Goal: Transaction & Acquisition: Purchase product/service

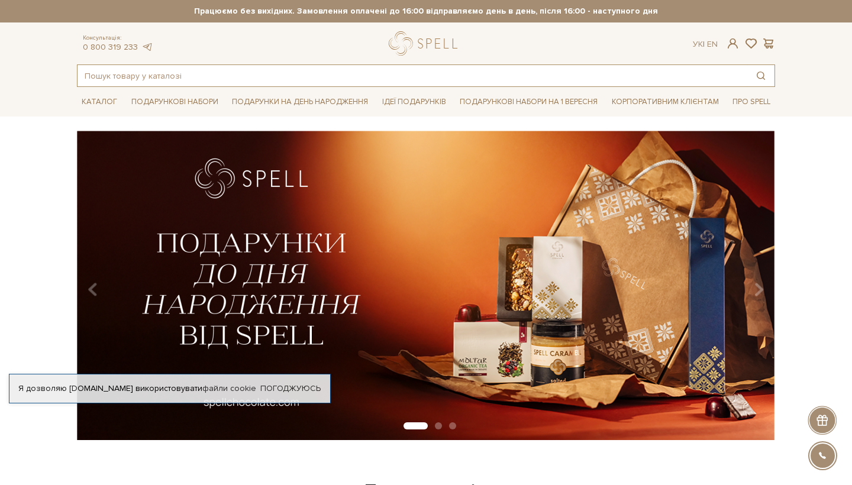
click at [167, 72] on input "text" at bounding box center [412, 75] width 670 height 21
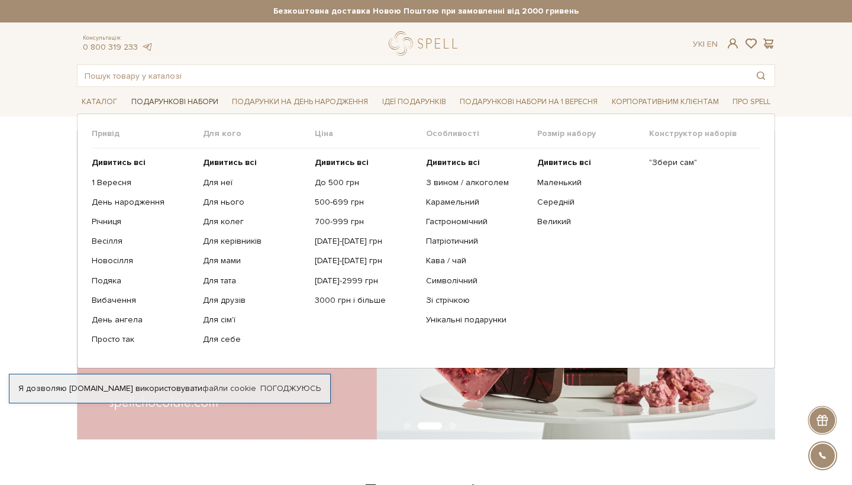
click at [185, 108] on link "Подарункові набори" at bounding box center [175, 102] width 96 height 18
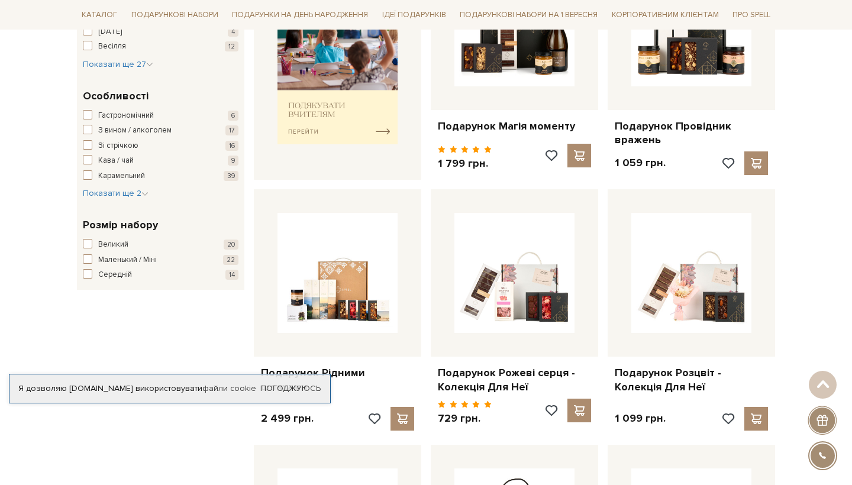
scroll to position [558, 0]
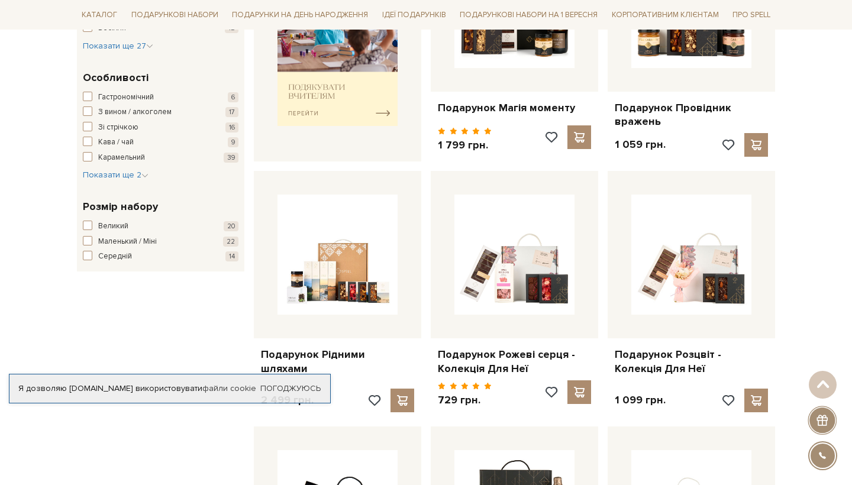
click at [122, 137] on span "Кава / чай" at bounding box center [115, 143] width 35 height 12
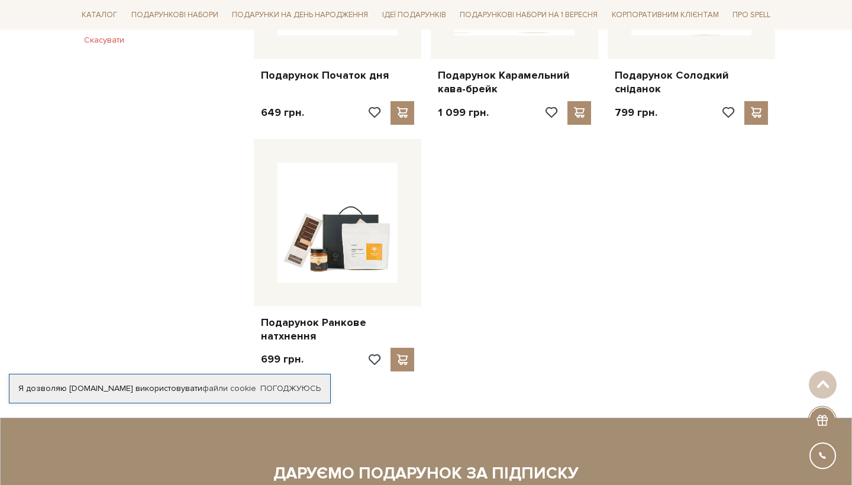
scroll to position [849, 0]
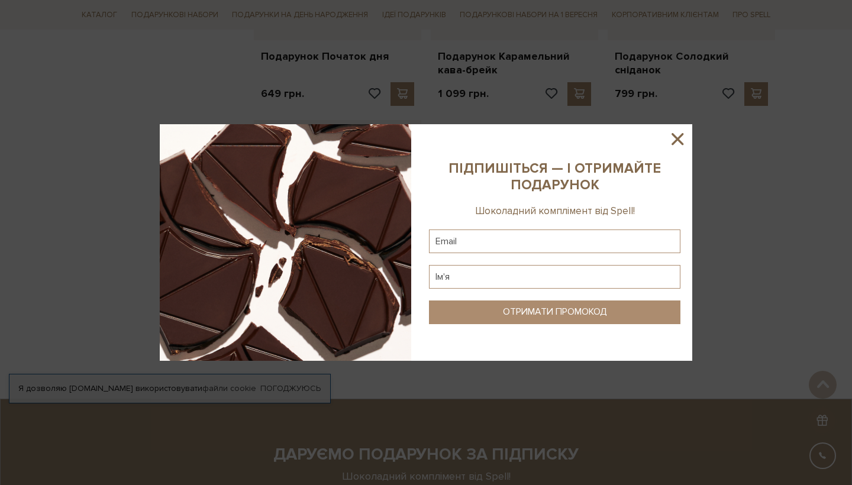
click at [684, 136] on icon at bounding box center [677, 139] width 20 height 20
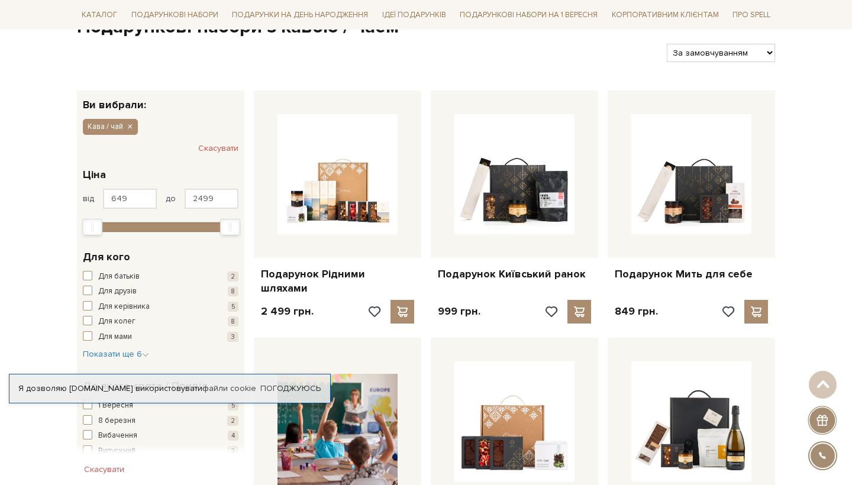
scroll to position [132, 0]
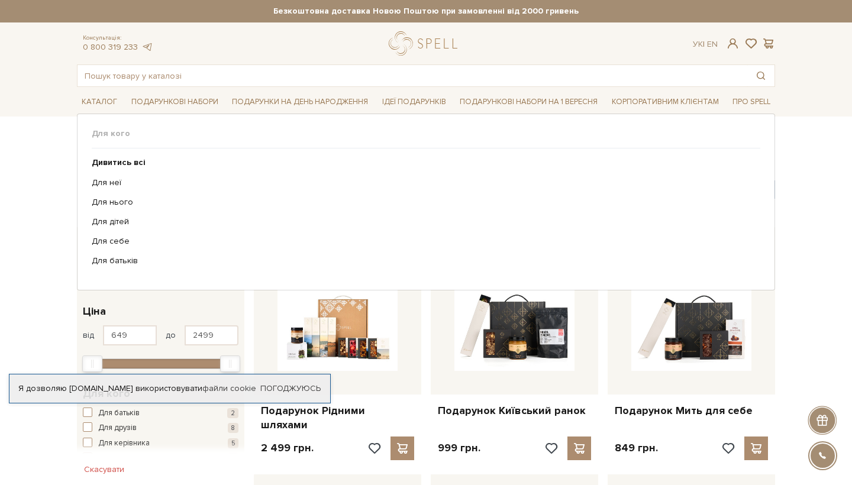
scroll to position [0, 0]
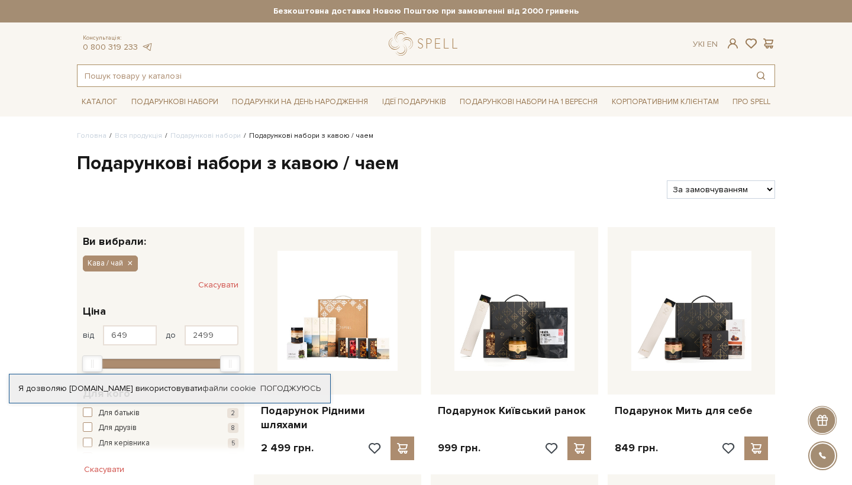
click at [267, 75] on input "text" at bounding box center [412, 75] width 670 height 21
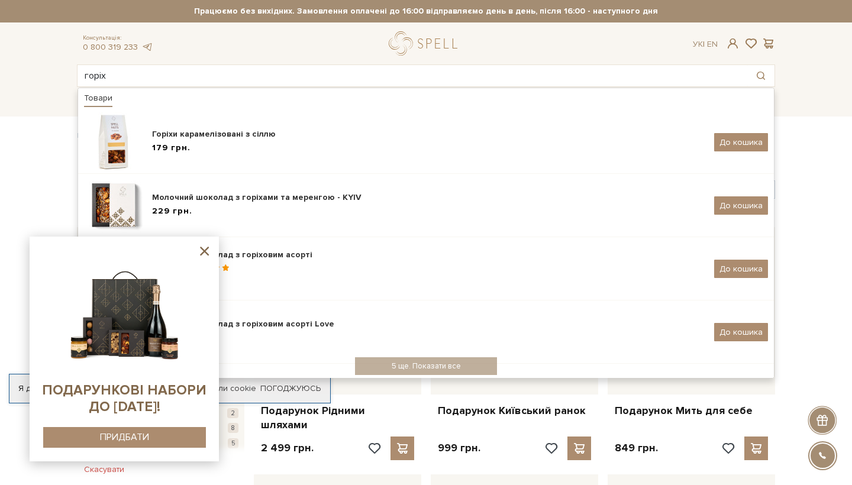
click at [202, 250] on icon at bounding box center [204, 251] width 9 height 9
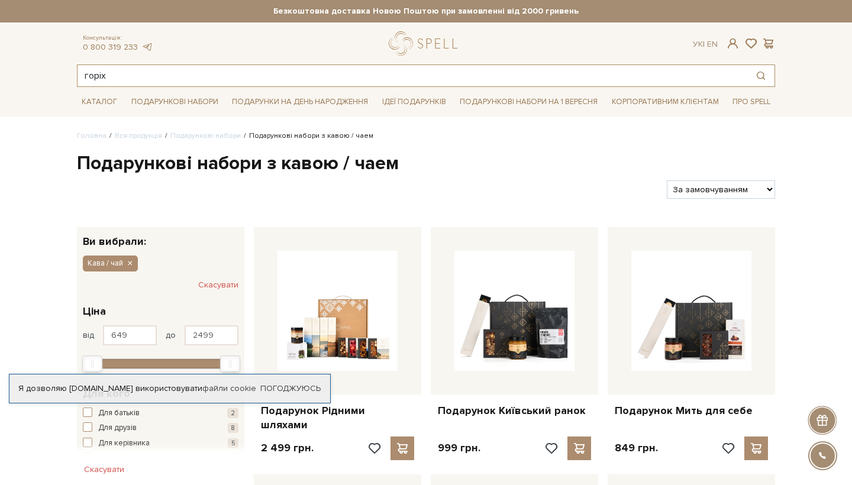
click at [212, 79] on input "горіх" at bounding box center [412, 75] width 670 height 21
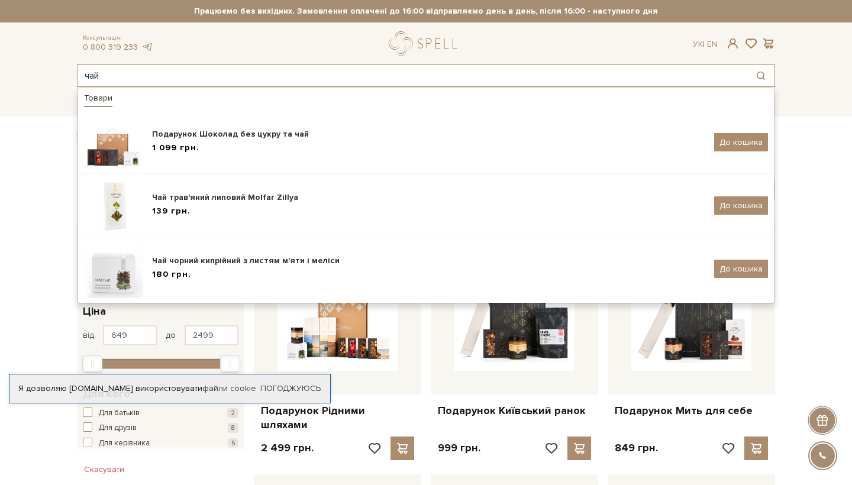
click at [515, 71] on input "чай" at bounding box center [412, 75] width 670 height 21
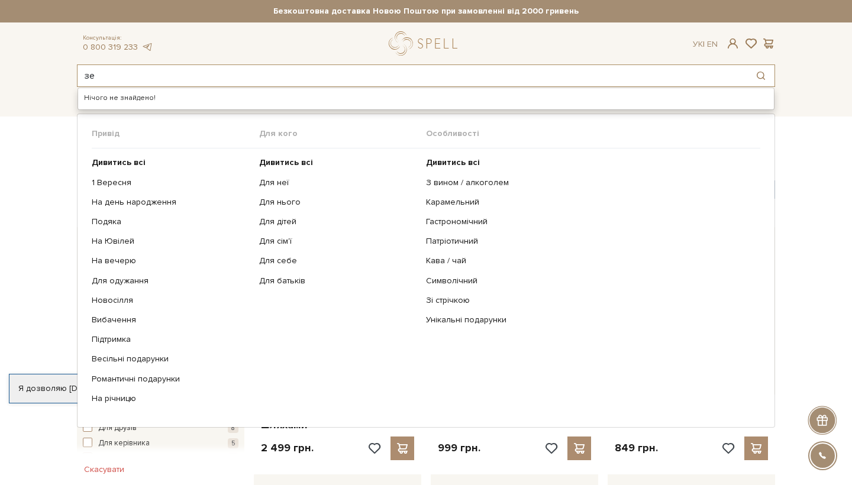
type input "з"
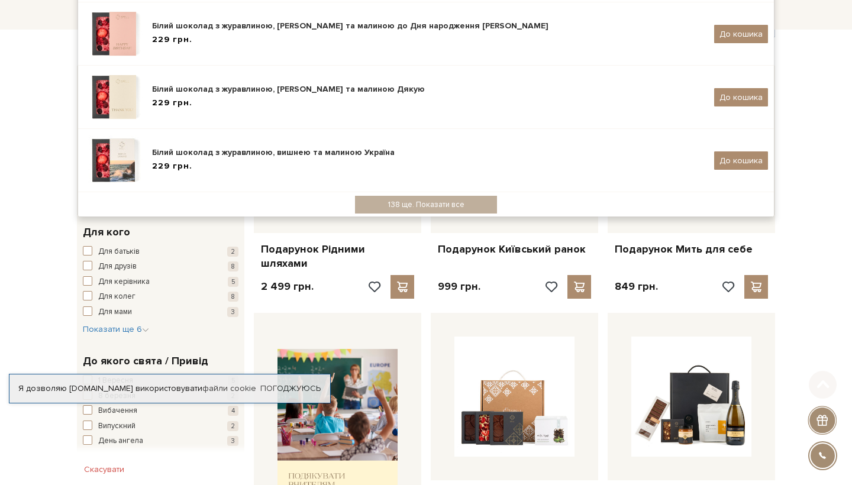
scroll to position [261, 0]
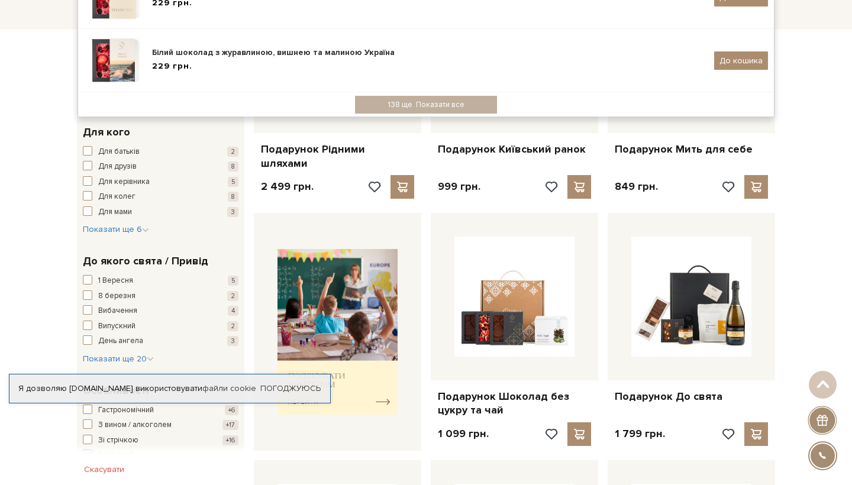
type input "м"
click at [35, 192] on div "Головна Вся продукція Подарункові набори Подарункові набори з кавою / чаем Пода…" at bounding box center [426, 407] width 852 height 1076
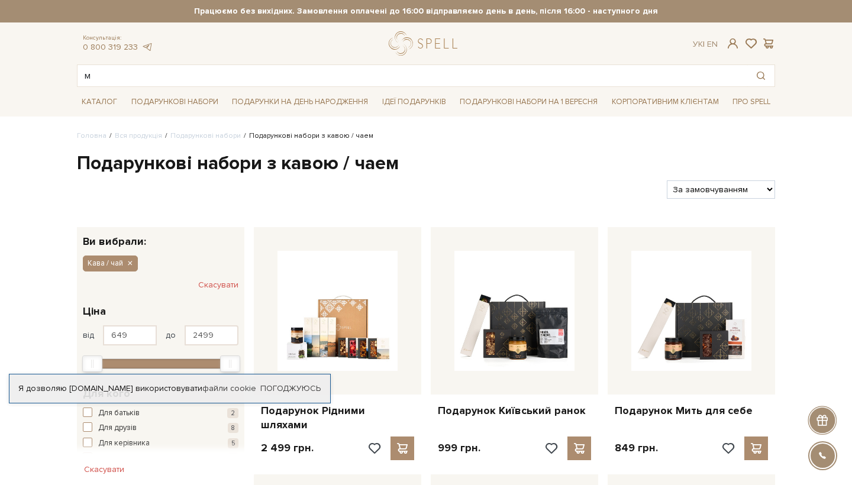
scroll to position [0, 0]
click at [293, 75] on input "м" at bounding box center [412, 75] width 670 height 21
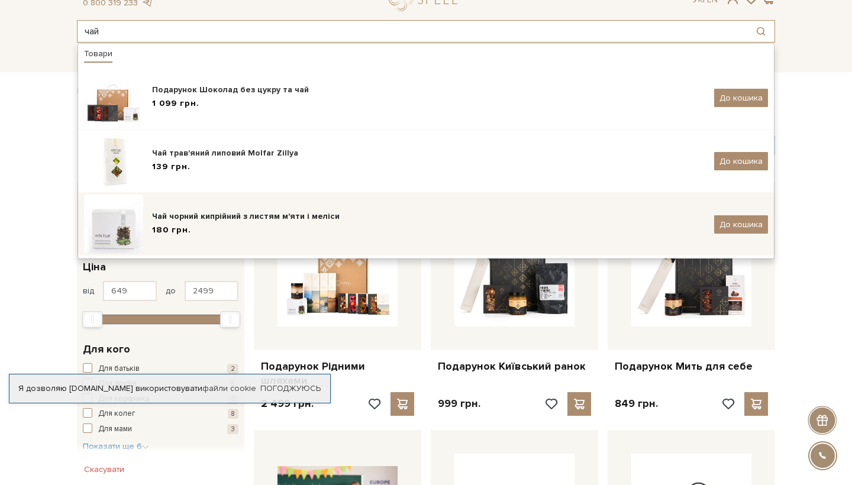
scroll to position [65, 0]
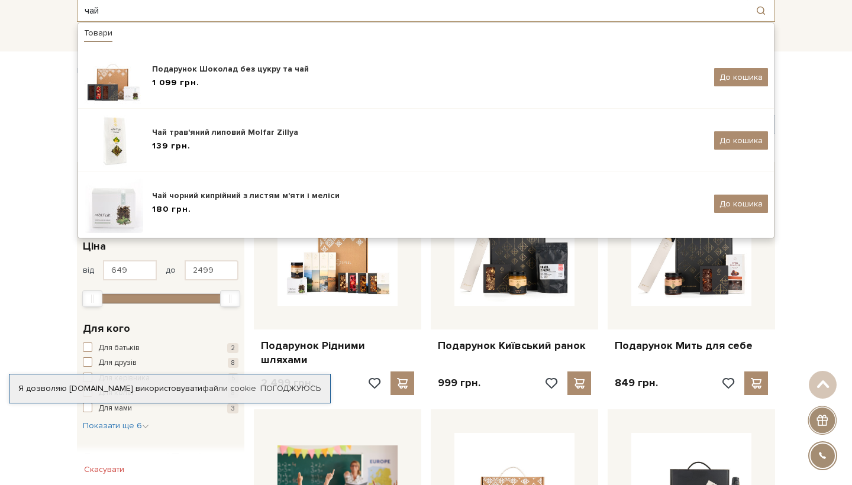
type input "чай"
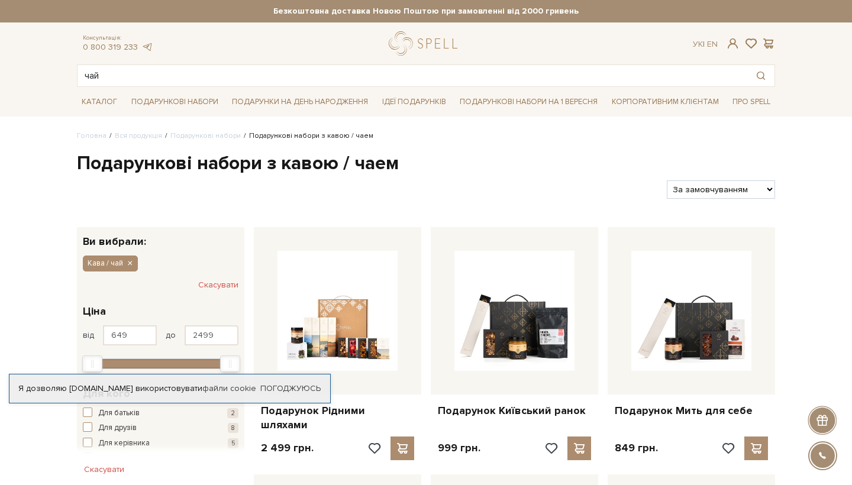
scroll to position [0, 0]
click at [335, 73] on input "чай" at bounding box center [412, 75] width 670 height 21
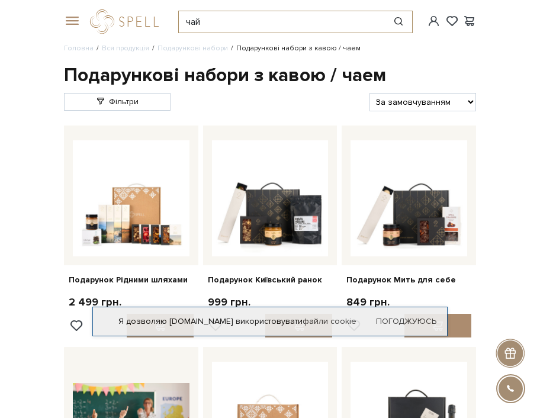
click at [260, 21] on input "чай" at bounding box center [282, 21] width 206 height 21
click at [471, 71] on h1 "Подарункові набори з кавою / чаем" at bounding box center [270, 75] width 412 height 25
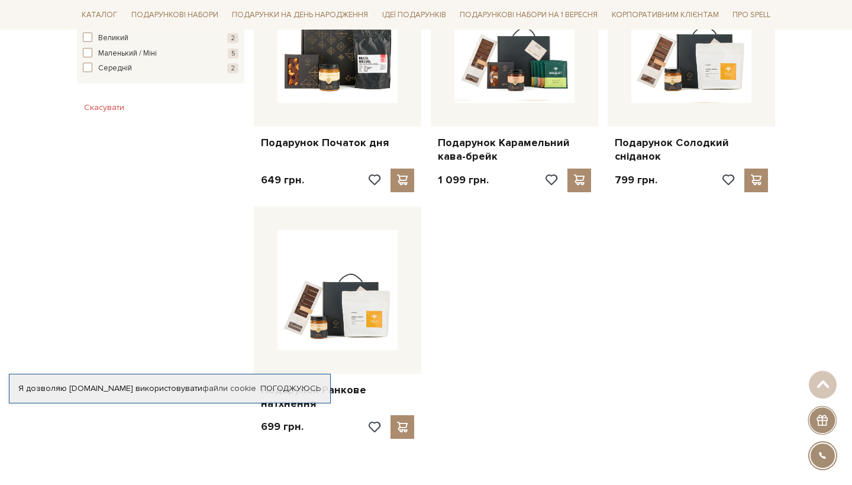
scroll to position [797, 0]
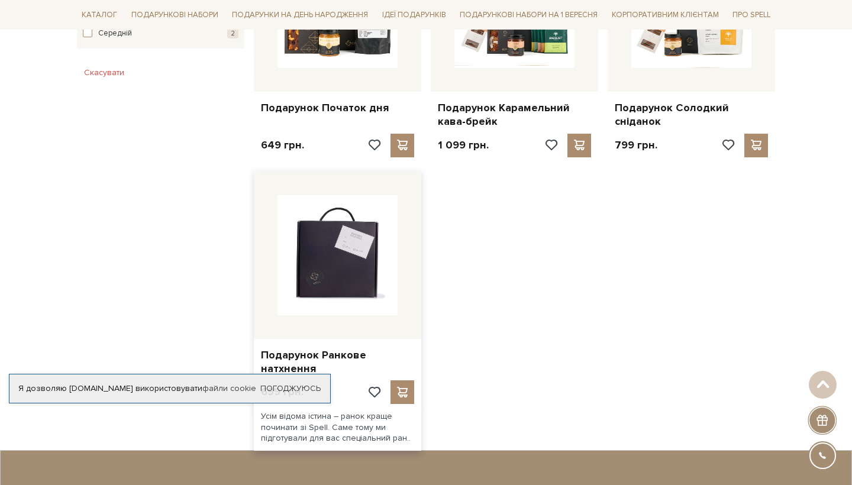
click at [302, 289] on img at bounding box center [337, 255] width 120 height 120
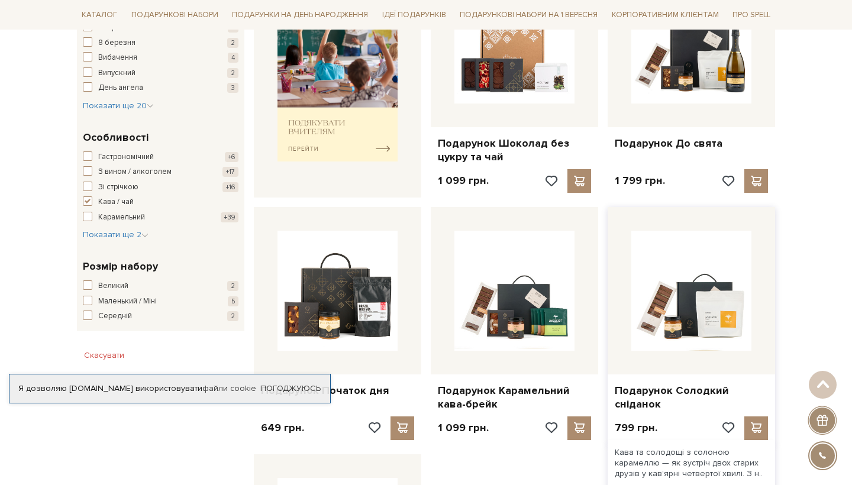
scroll to position [516, 0]
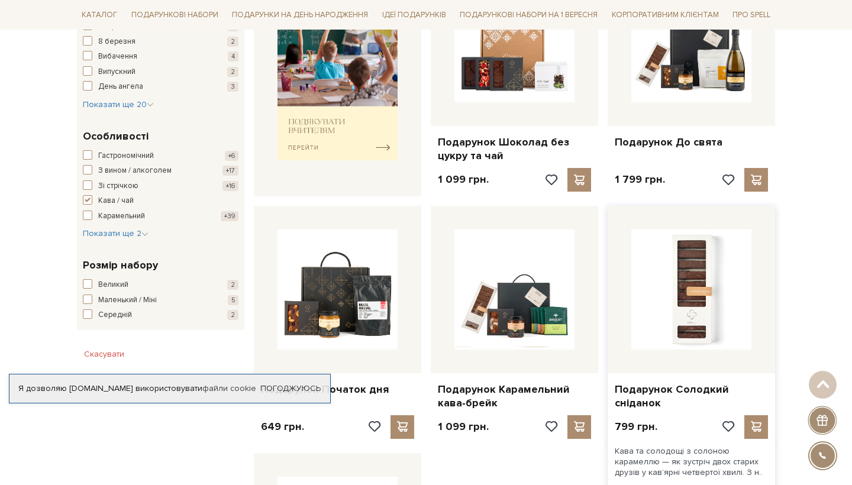
click at [690, 309] on img at bounding box center [691, 290] width 120 height 120
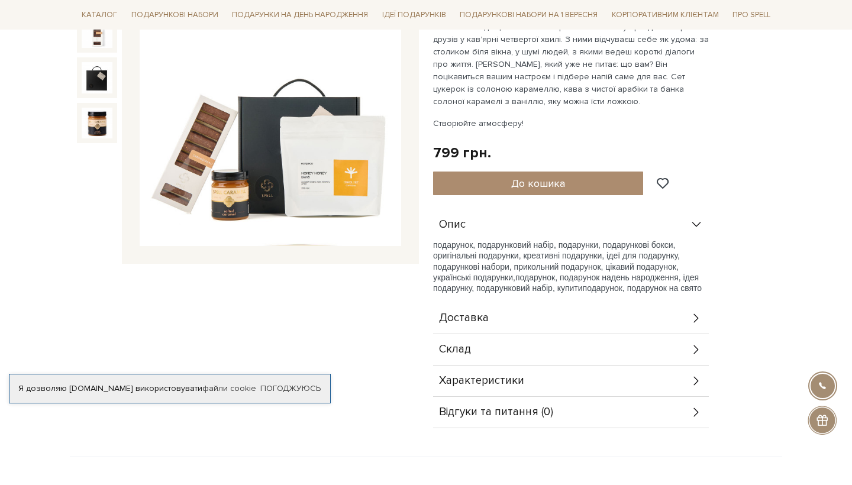
scroll to position [208, 0]
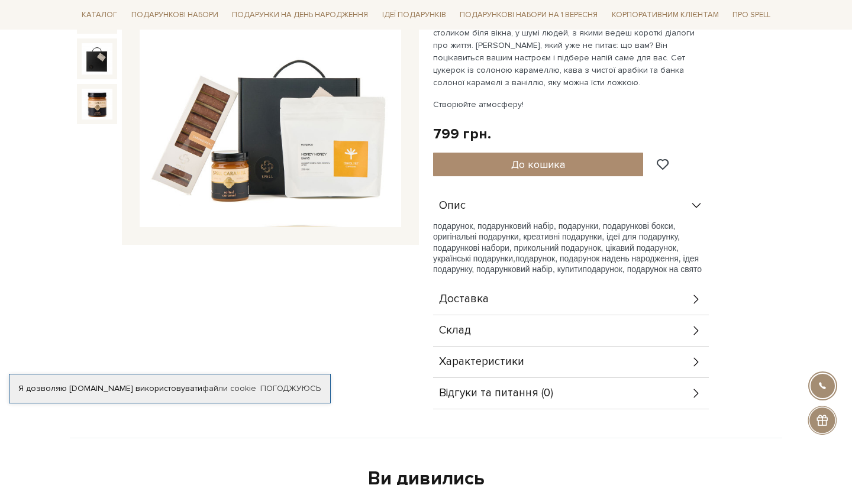
click at [697, 331] on icon at bounding box center [696, 330] width 13 height 13
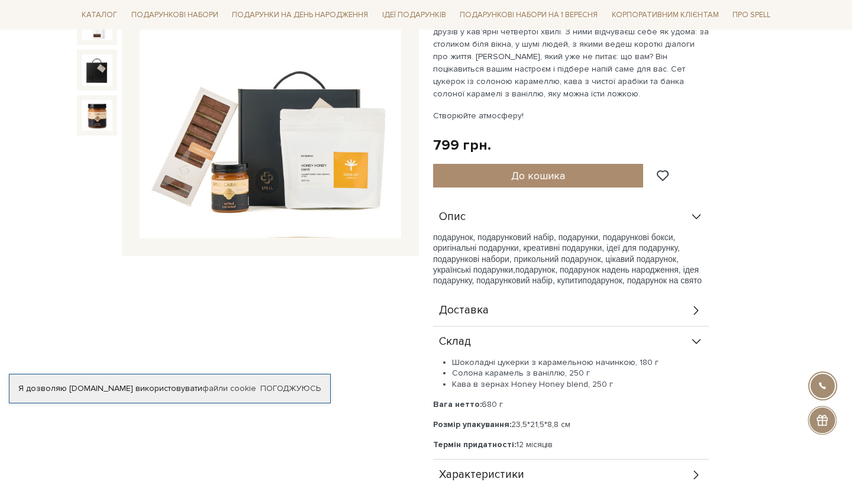
scroll to position [193, 0]
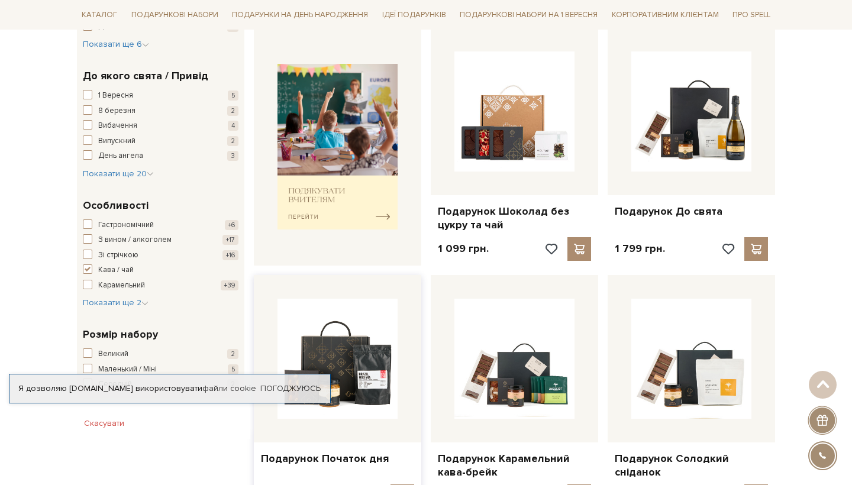
scroll to position [475, 0]
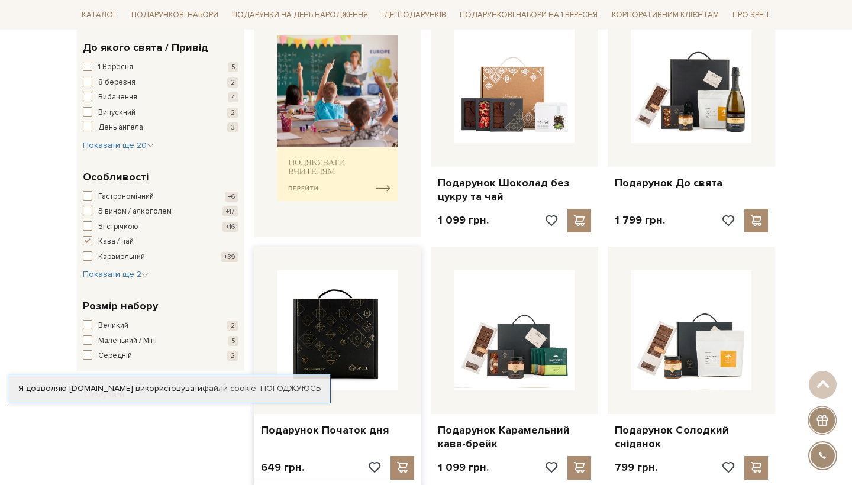
click at [315, 325] on img at bounding box center [337, 330] width 120 height 120
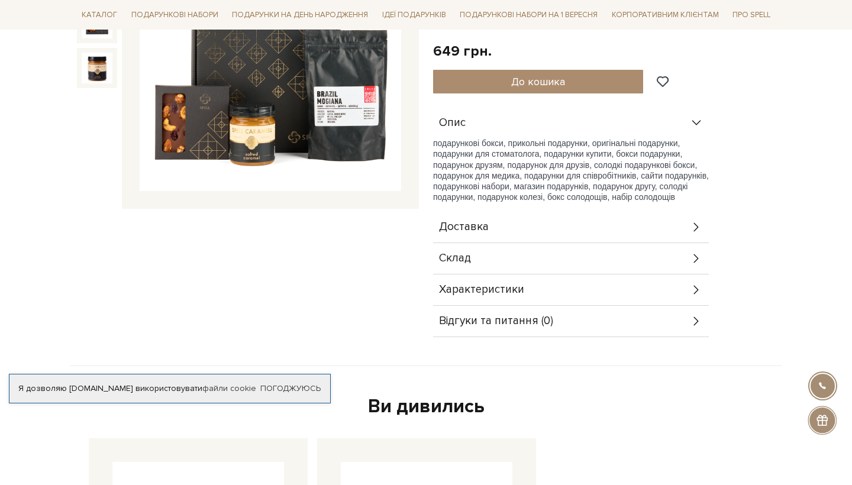
scroll to position [272, 0]
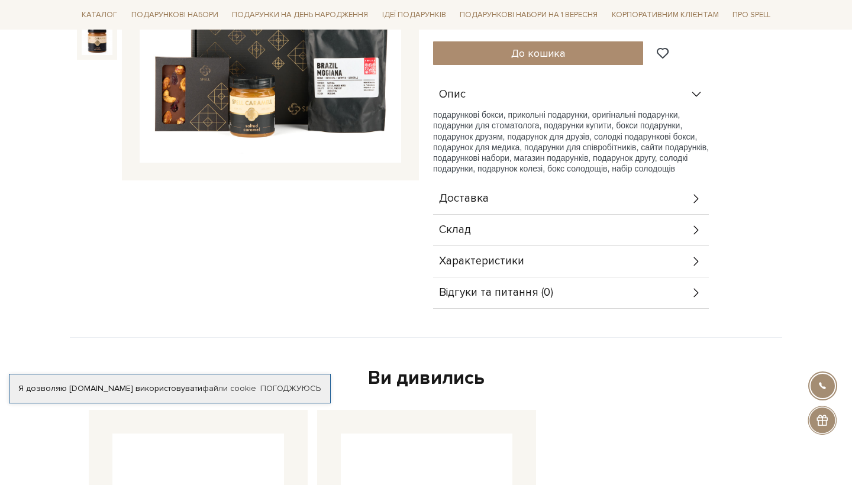
click at [490, 232] on div "Склад" at bounding box center [571, 230] width 276 height 31
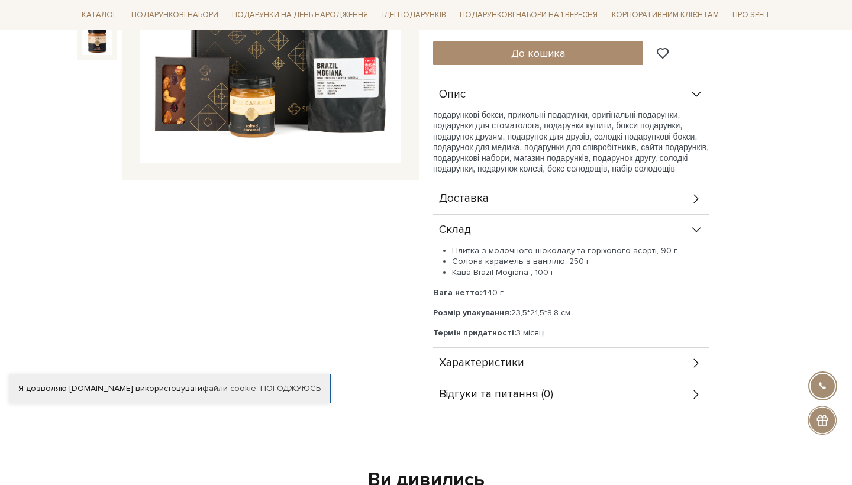
click at [499, 269] on li "Кава Brazil Mogiana , 100 г" at bounding box center [580, 272] width 257 height 11
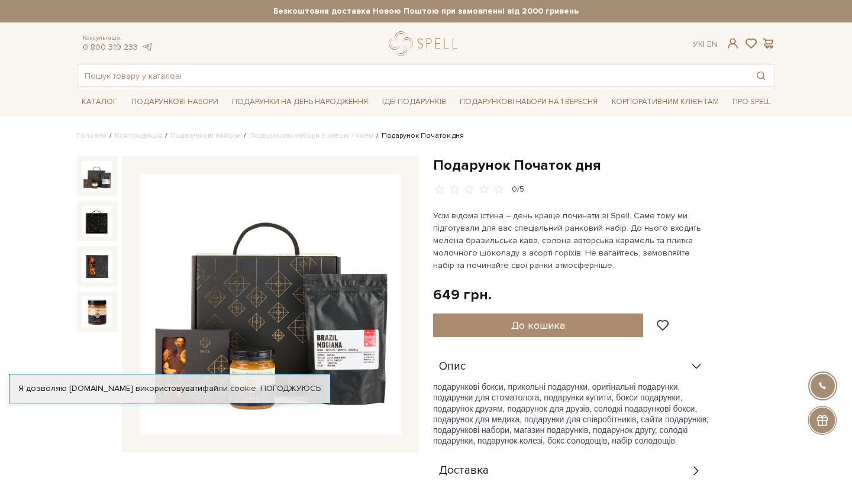
scroll to position [0, 0]
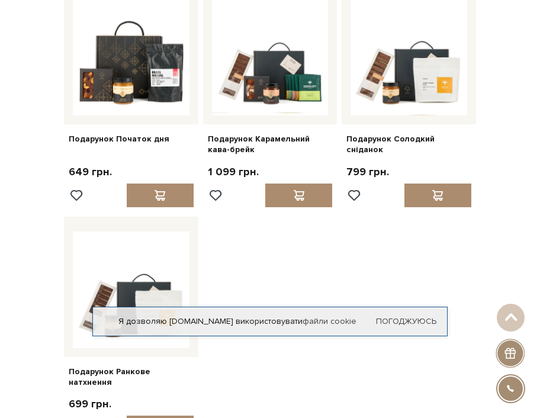
scroll to position [578, 0]
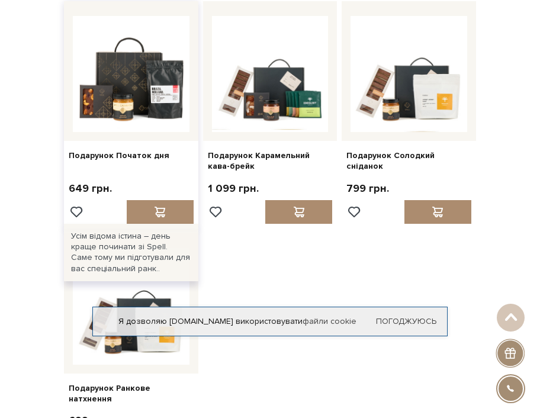
click at [152, 143] on div "Подарунок Початок дня" at bounding box center [131, 153] width 134 height 25
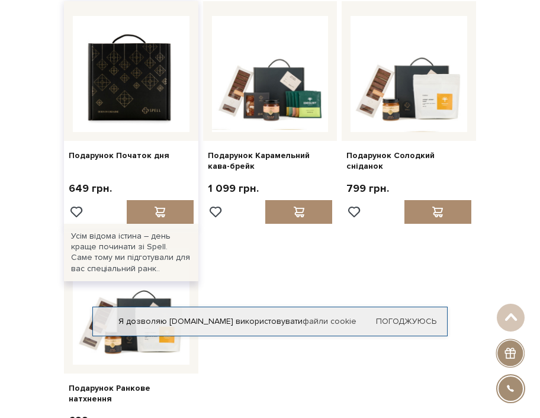
click at [128, 102] on img at bounding box center [131, 74] width 117 height 117
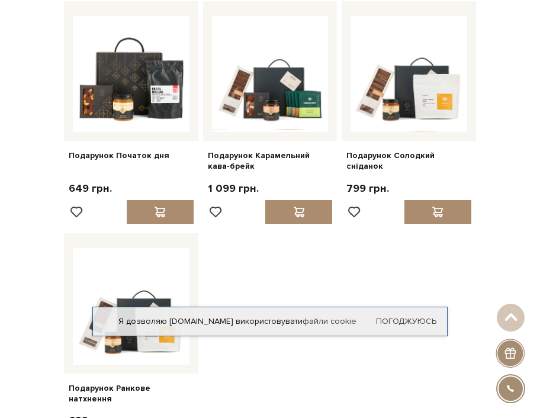
scroll to position [578, 0]
